Goal: Information Seeking & Learning: Learn about a topic

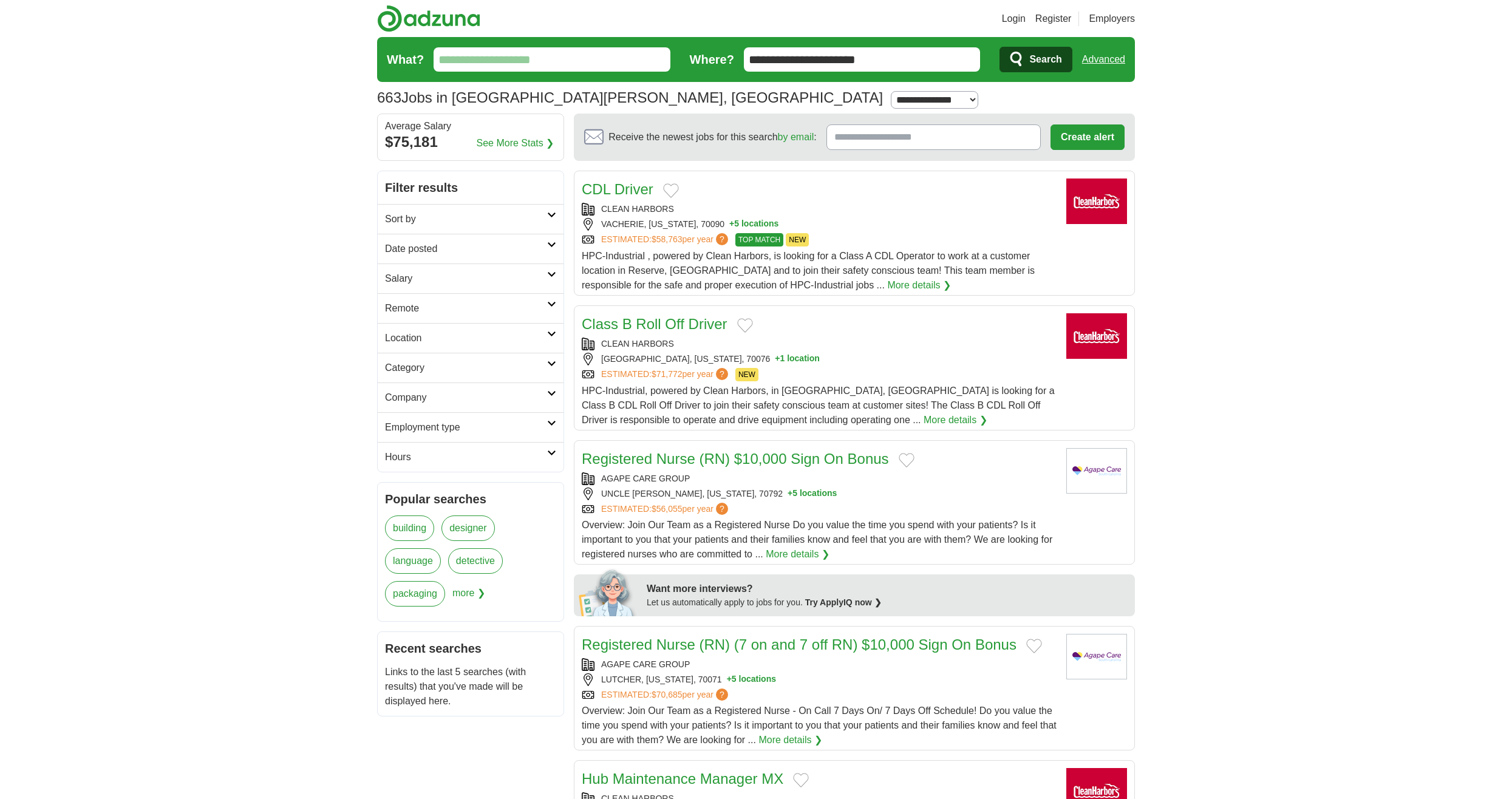
click at [586, 56] on input "What?" at bounding box center [551, 59] width 237 height 24
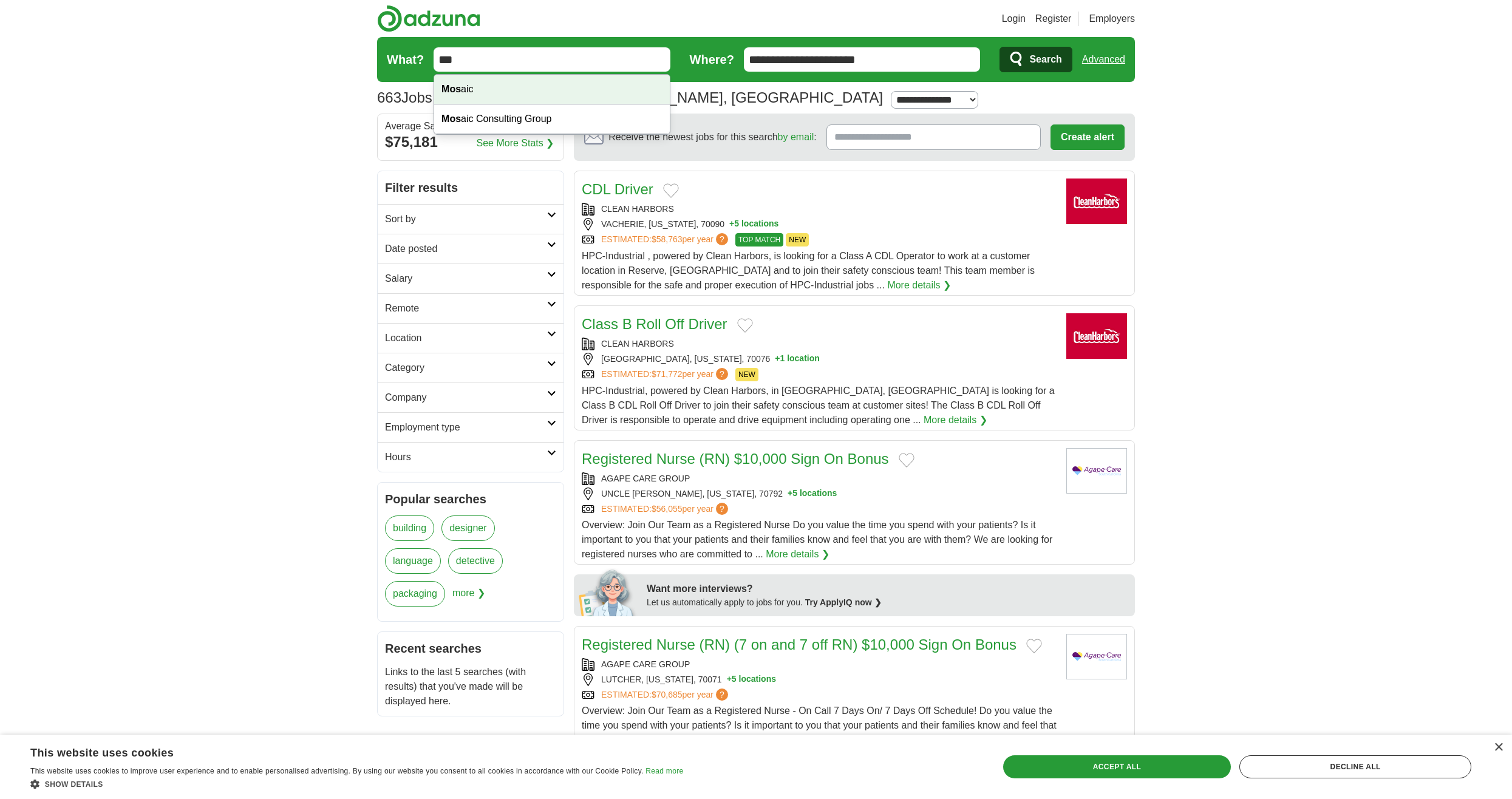
click at [568, 82] on div "Mos aic" at bounding box center [552, 89] width 236 height 29
type input "******"
click at [1038, 58] on span "Search" at bounding box center [1045, 59] width 32 height 24
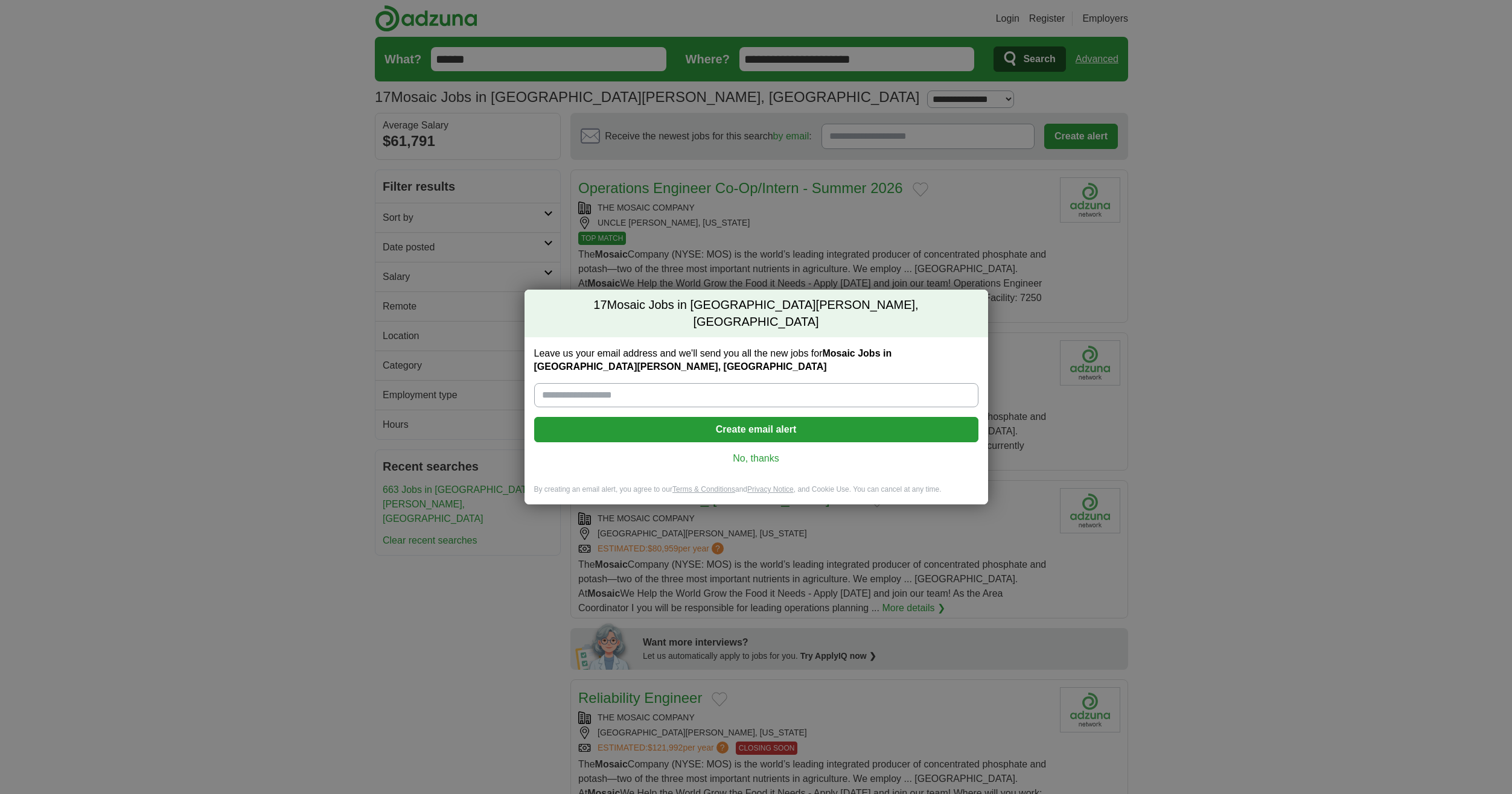
click at [759, 452] on link "No, thanks" at bounding box center [756, 458] width 425 height 13
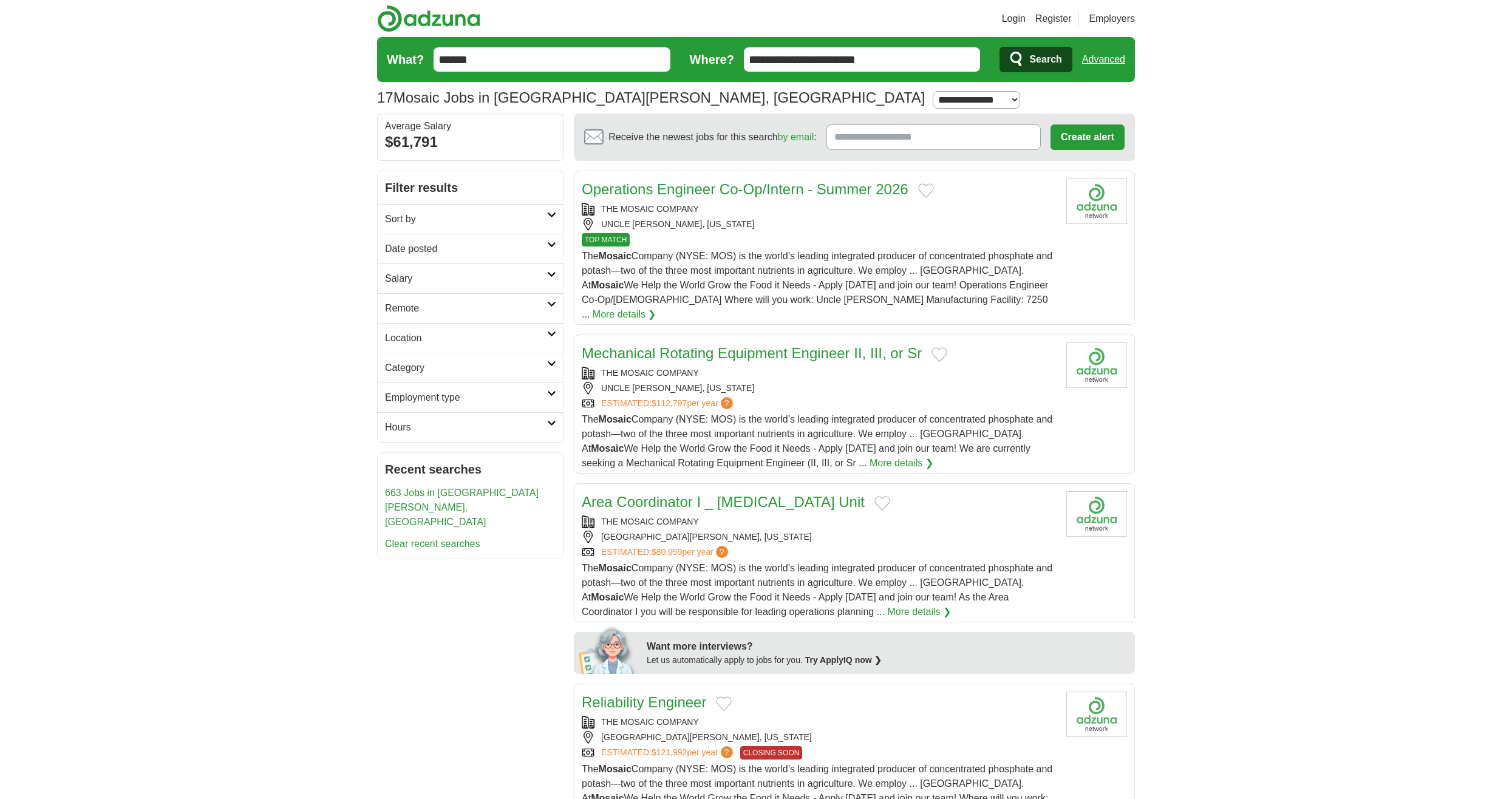
click at [1111, 57] on link "Advanced" at bounding box center [1103, 59] width 43 height 24
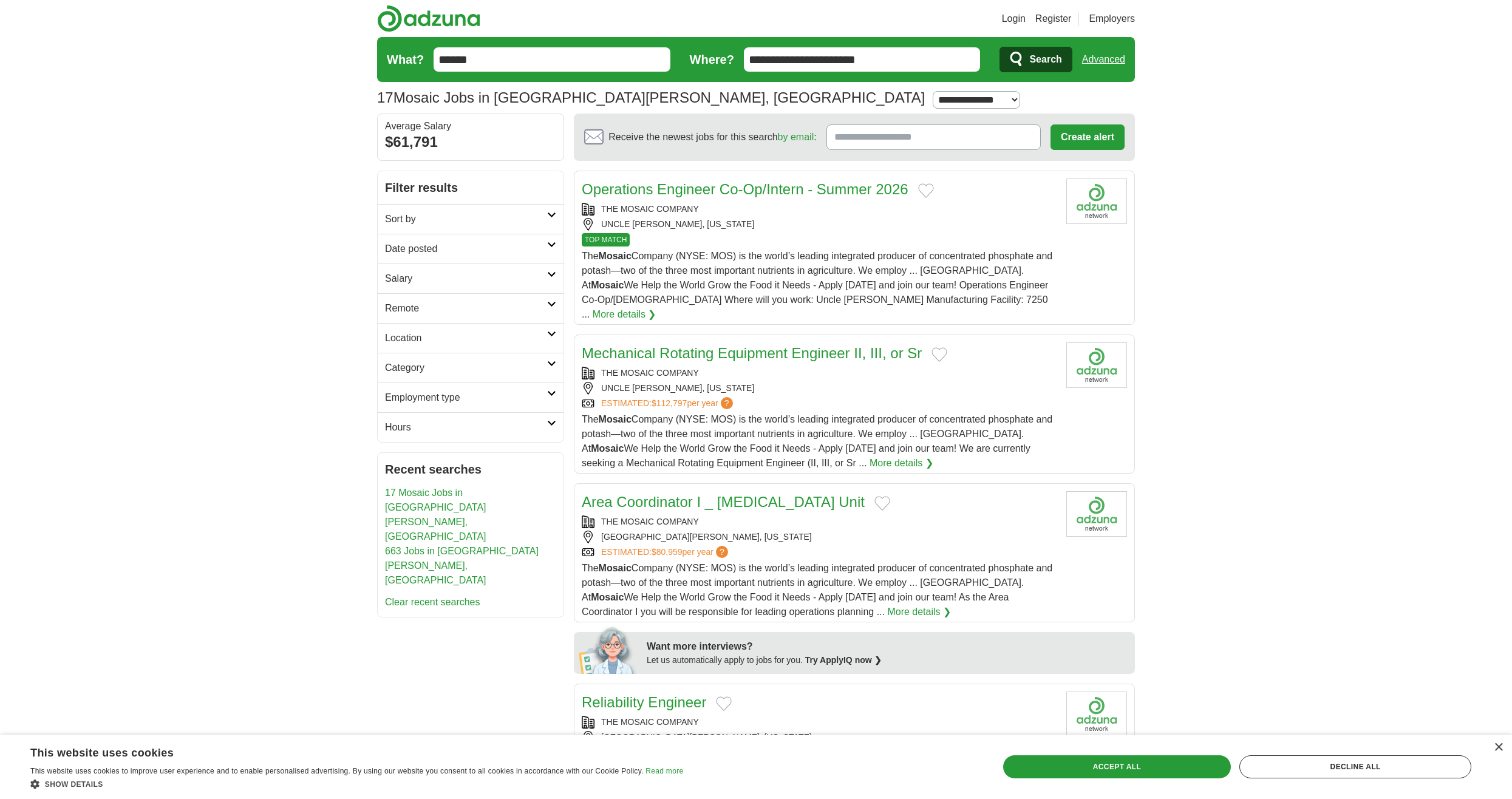
click at [887, 605] on link "More details ❯" at bounding box center [918, 612] width 64 height 14
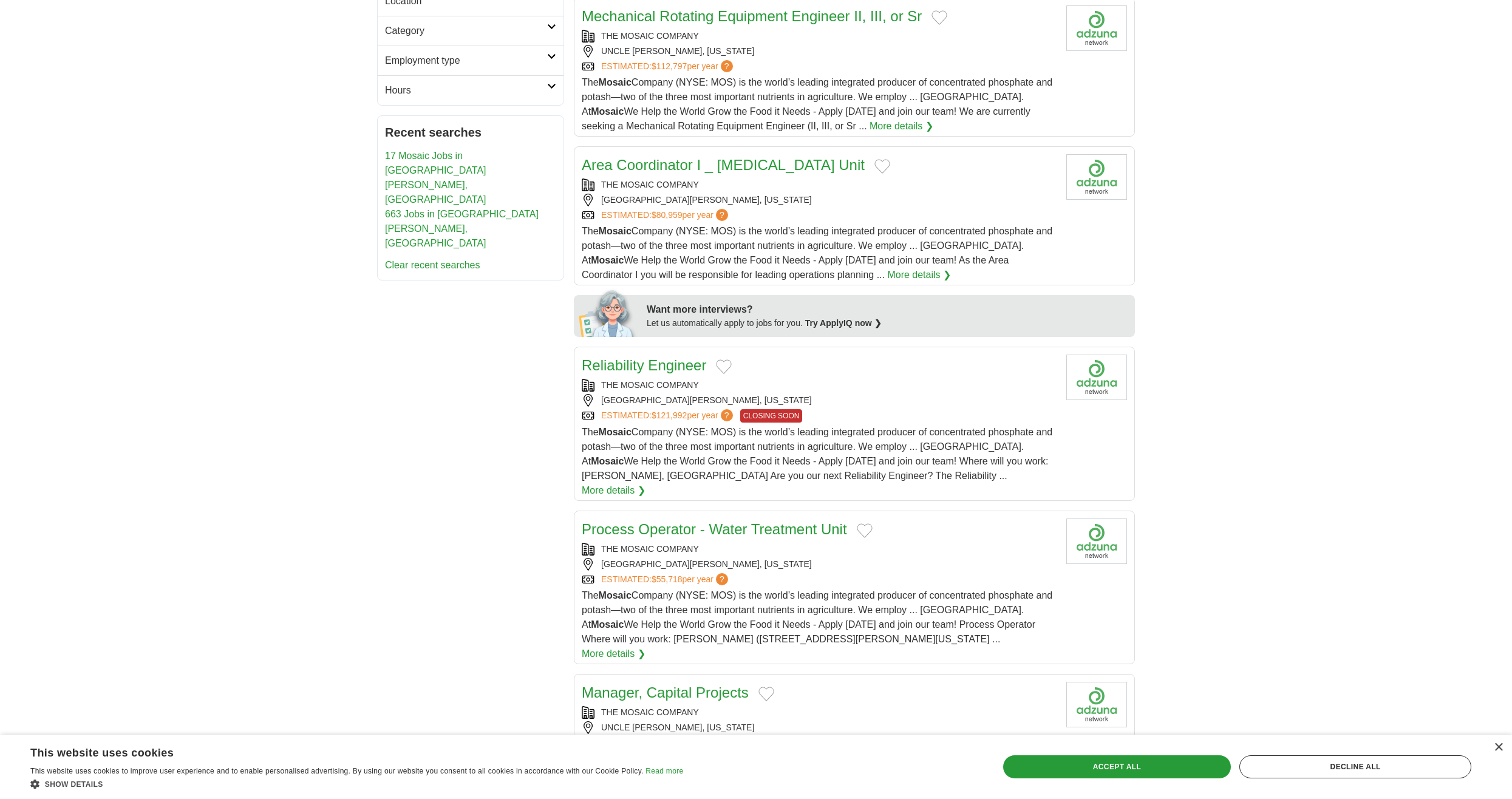
scroll to position [425, 0]
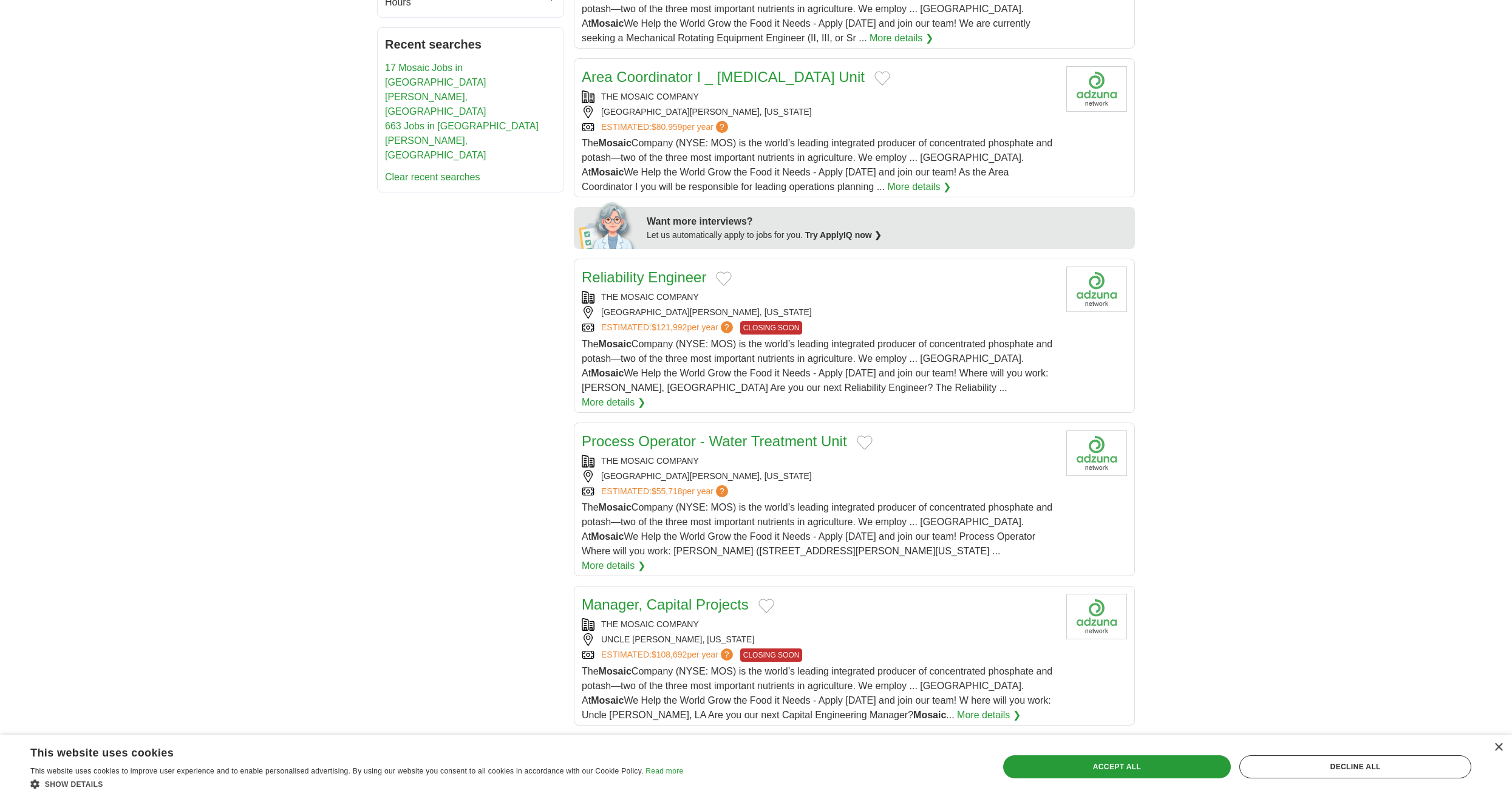
click at [645, 559] on link "More details ❯" at bounding box center [613, 566] width 64 height 14
